Goal: Information Seeking & Learning: Learn about a topic

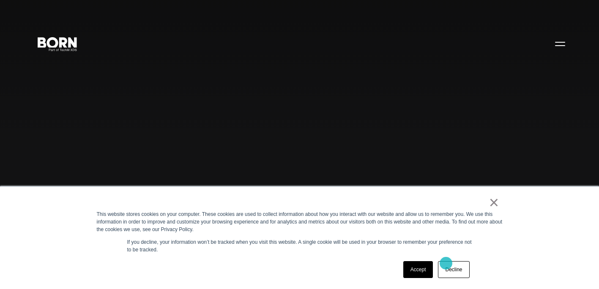
click at [446, 263] on link "Decline" at bounding box center [453, 269] width 31 height 17
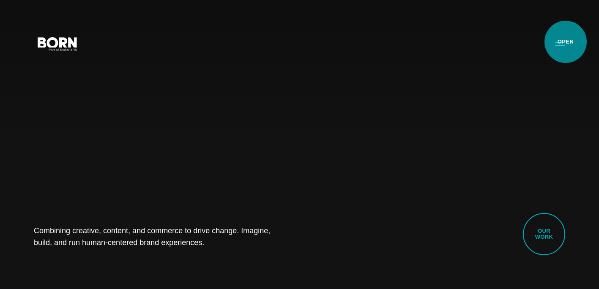
click at [565, 42] on button "Primary Menu" at bounding box center [560, 44] width 20 height 18
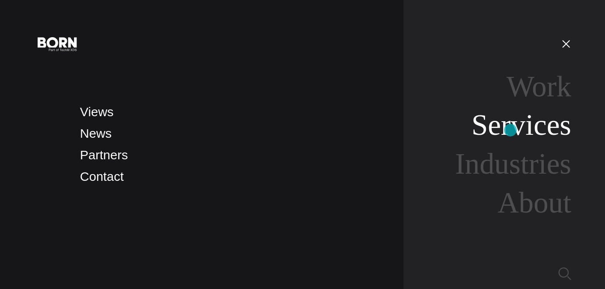
click at [510, 130] on link "Services" at bounding box center [521, 125] width 100 height 33
click at [512, 136] on link "Services" at bounding box center [521, 125] width 100 height 33
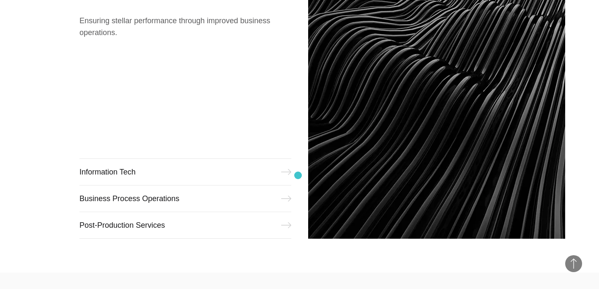
scroll to position [1056, 0]
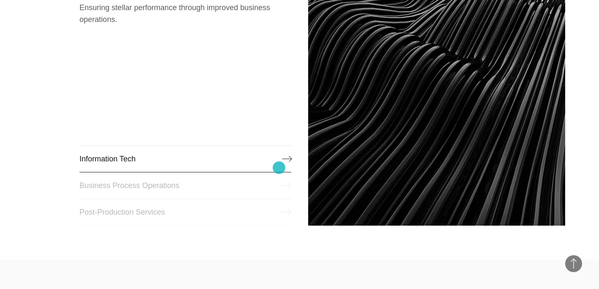
click at [279, 168] on link "Information Tech" at bounding box center [184, 158] width 211 height 27
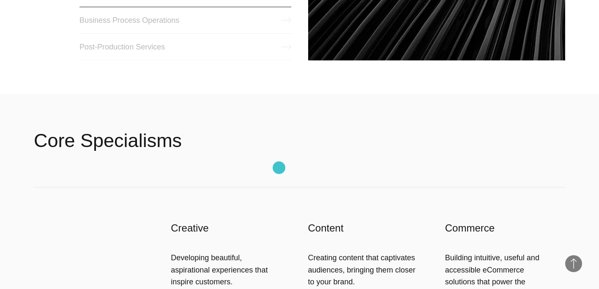
scroll to position [1225, 0]
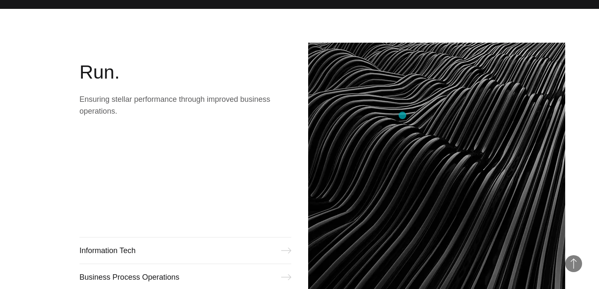
scroll to position [972, 0]
